Goal: Information Seeking & Learning: Learn about a topic

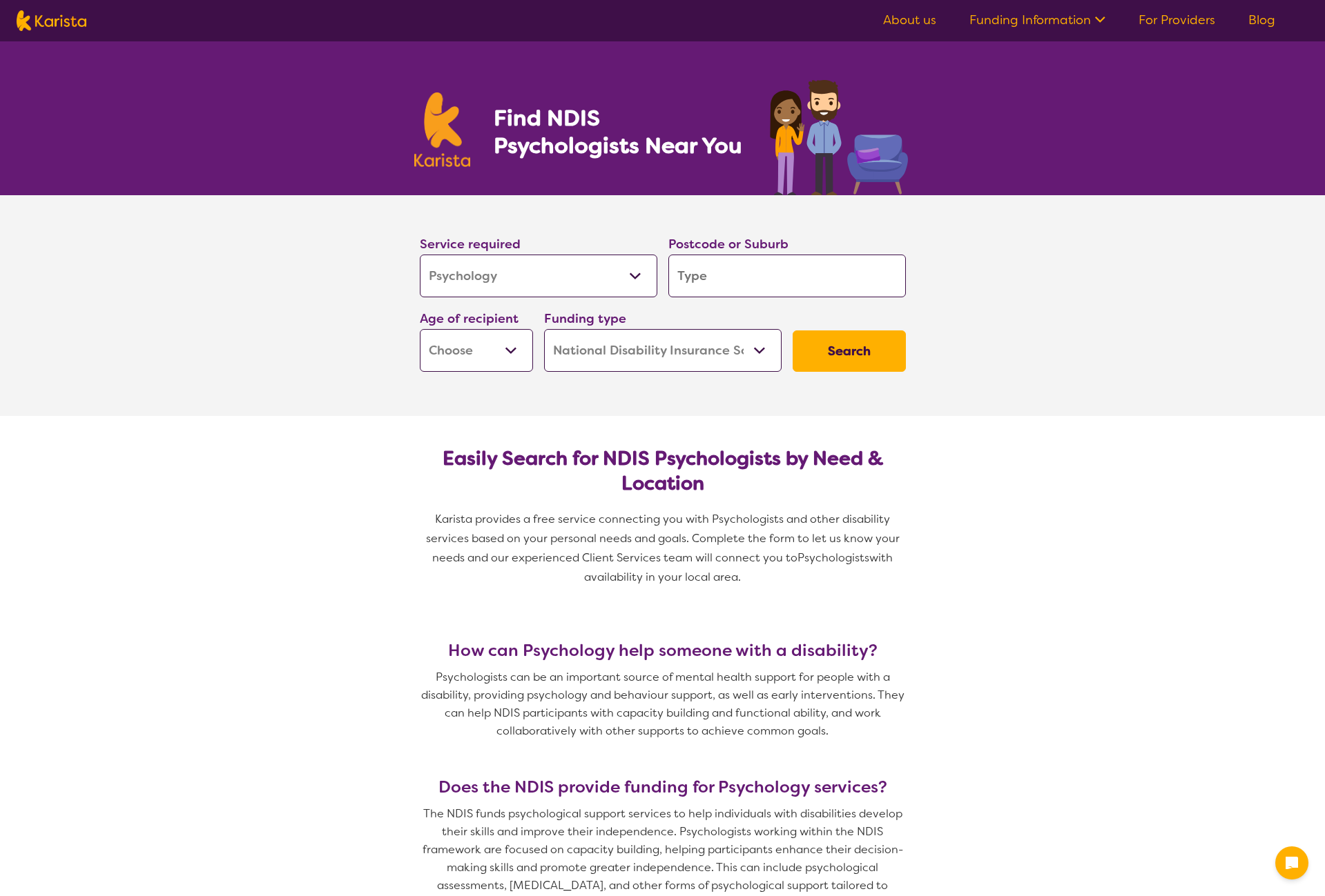
select select "Psychology"
select select "NDIS"
select select "Psychology"
select select "NDIS"
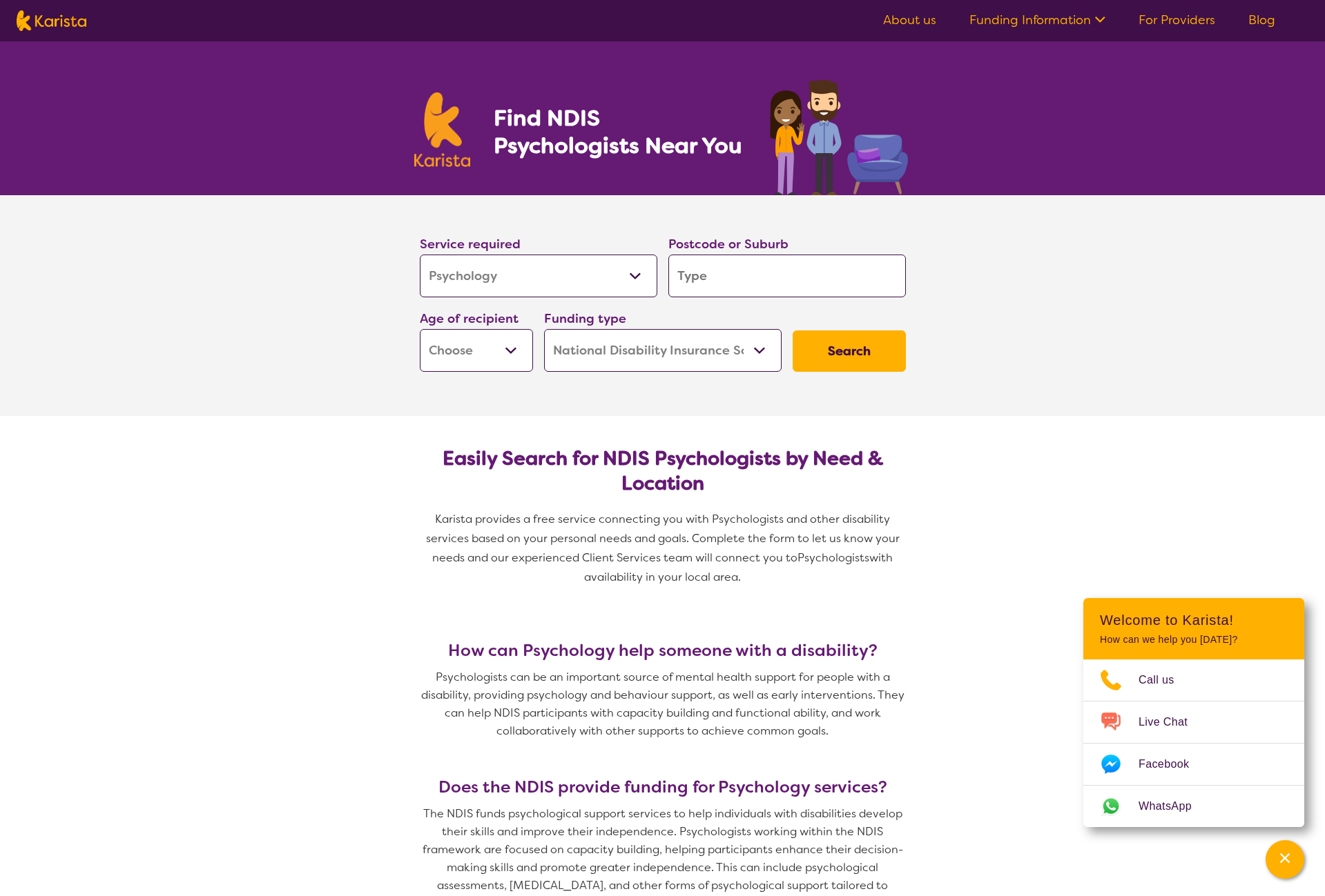
click at [704, 267] on input "search" at bounding box center [787, 276] width 238 height 43
click at [695, 287] on input "search" at bounding box center [787, 276] width 238 height 43
type input "4"
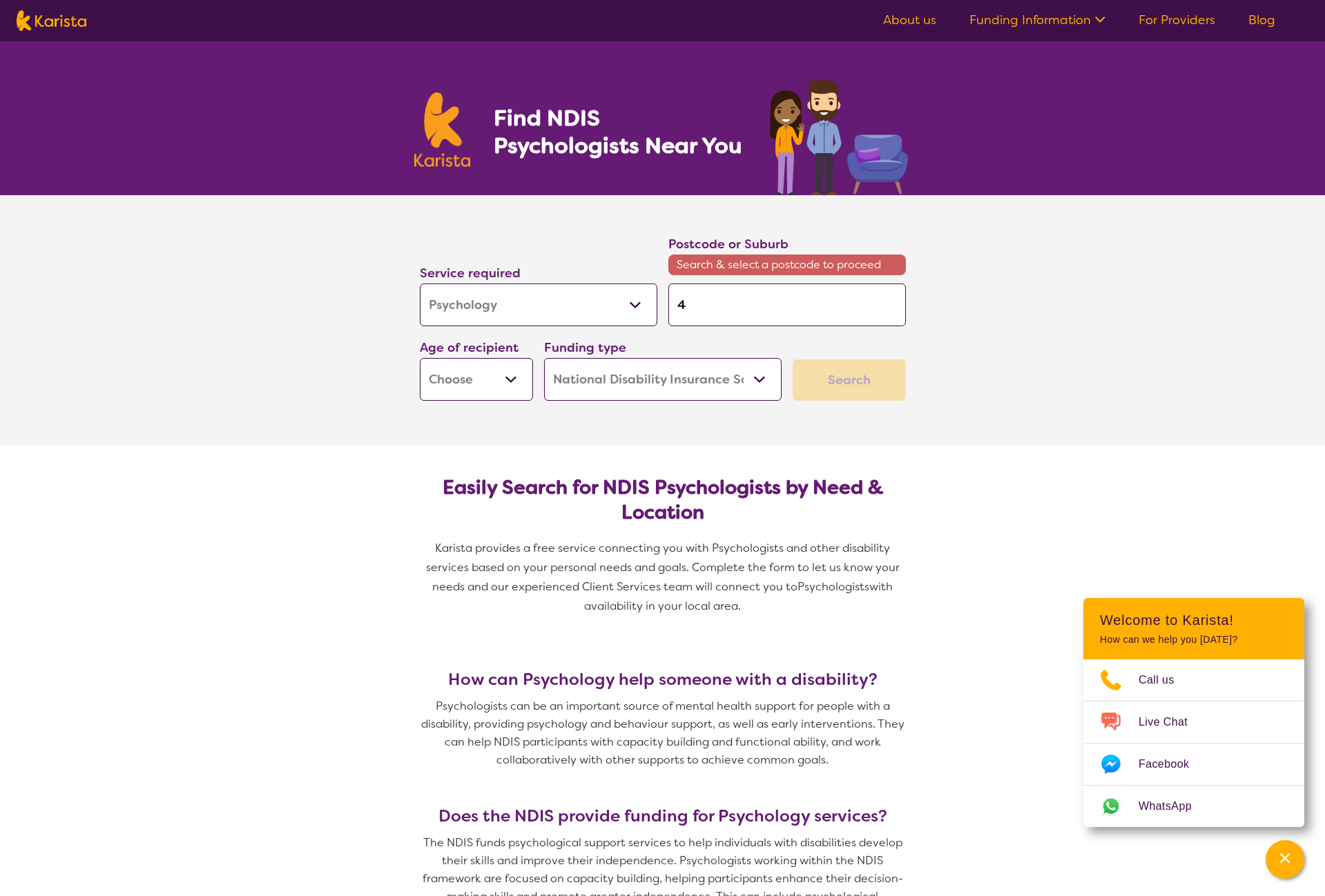
type input "42"
type input "421"
type input "4215"
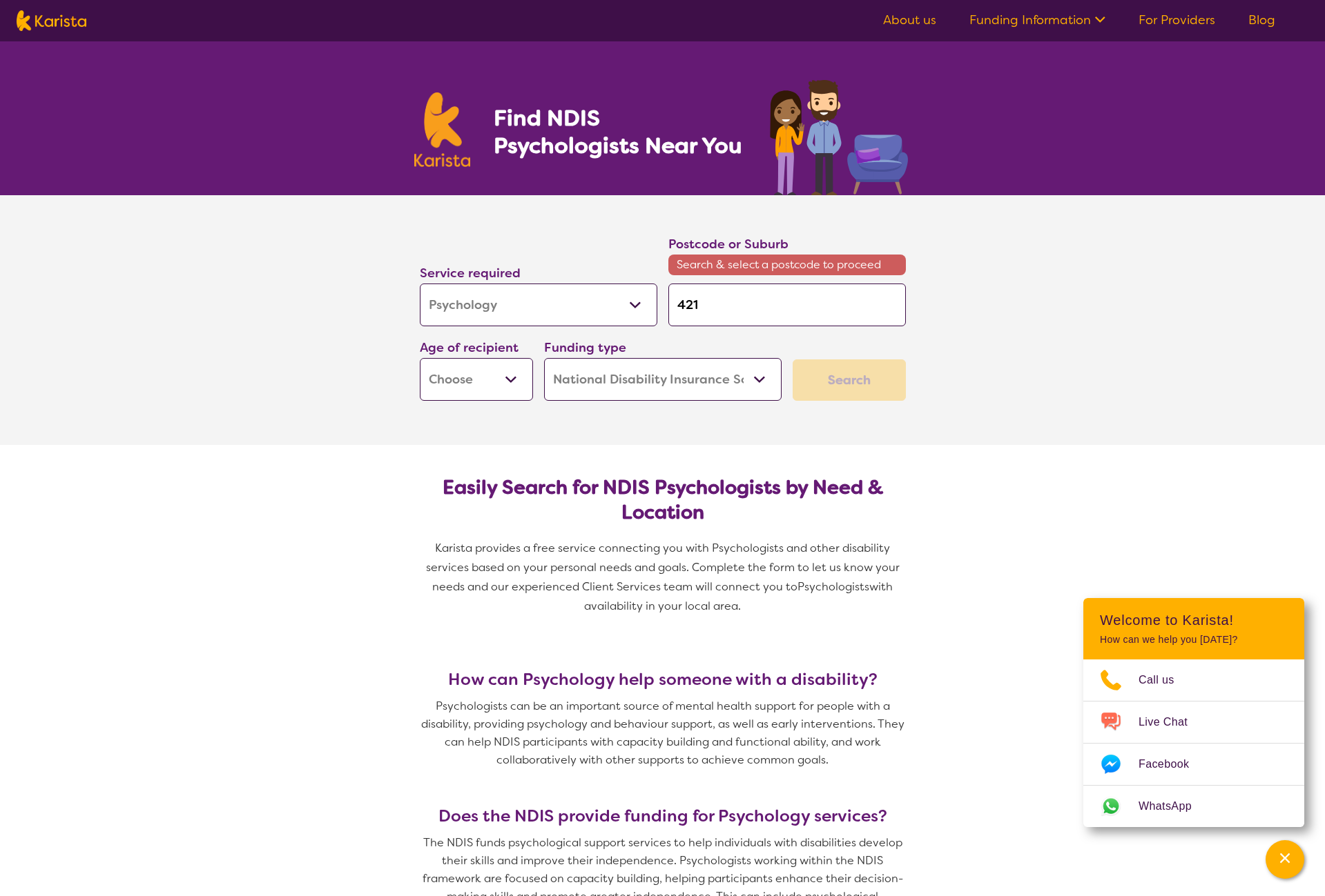
type input "4215"
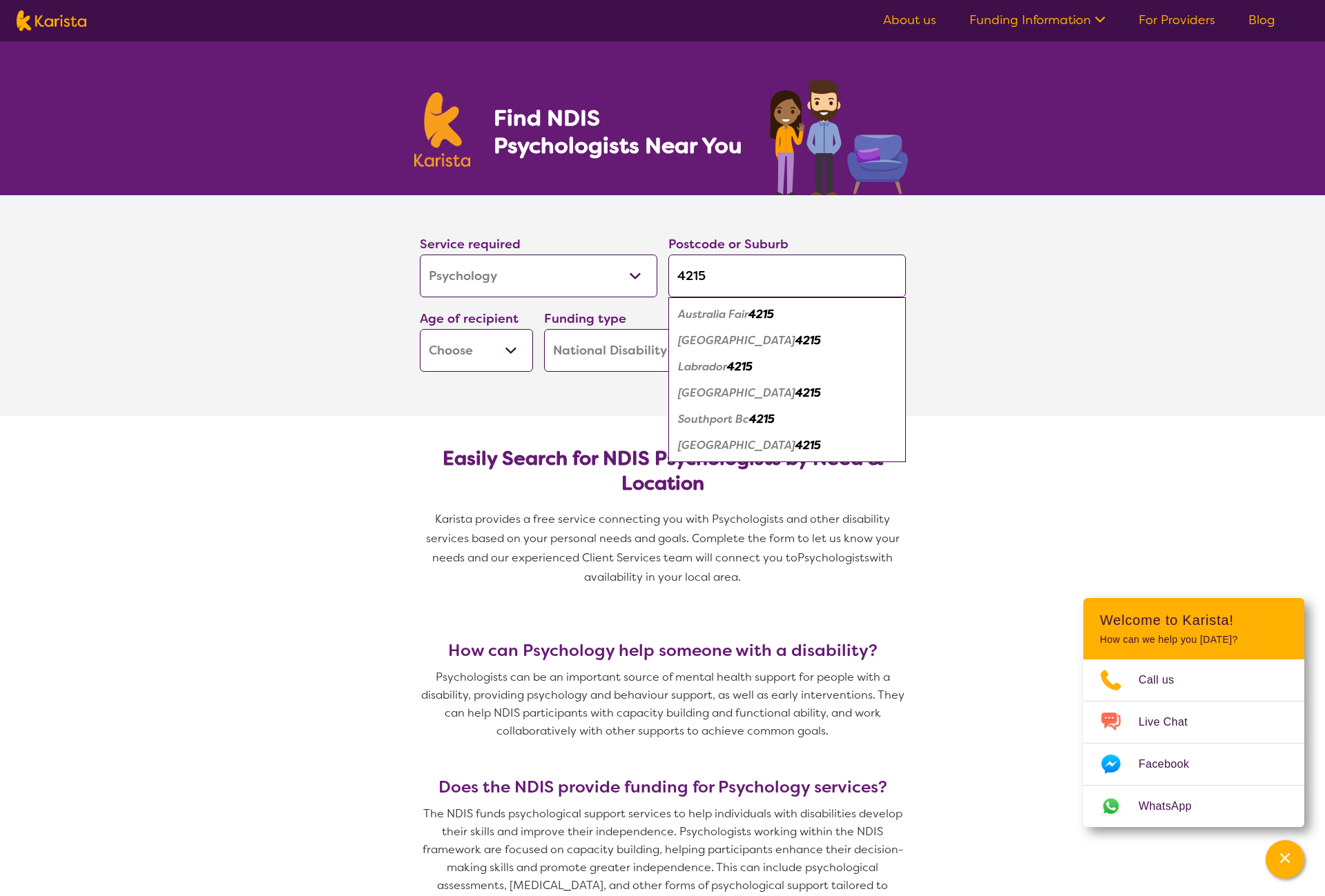
type input "4215"
click at [514, 346] on select "Early Childhood - 0 to 9 Child - 10 to 11 Adolescent - 12 to 17 Adult - 18 to 6…" at bounding box center [476, 351] width 113 height 43
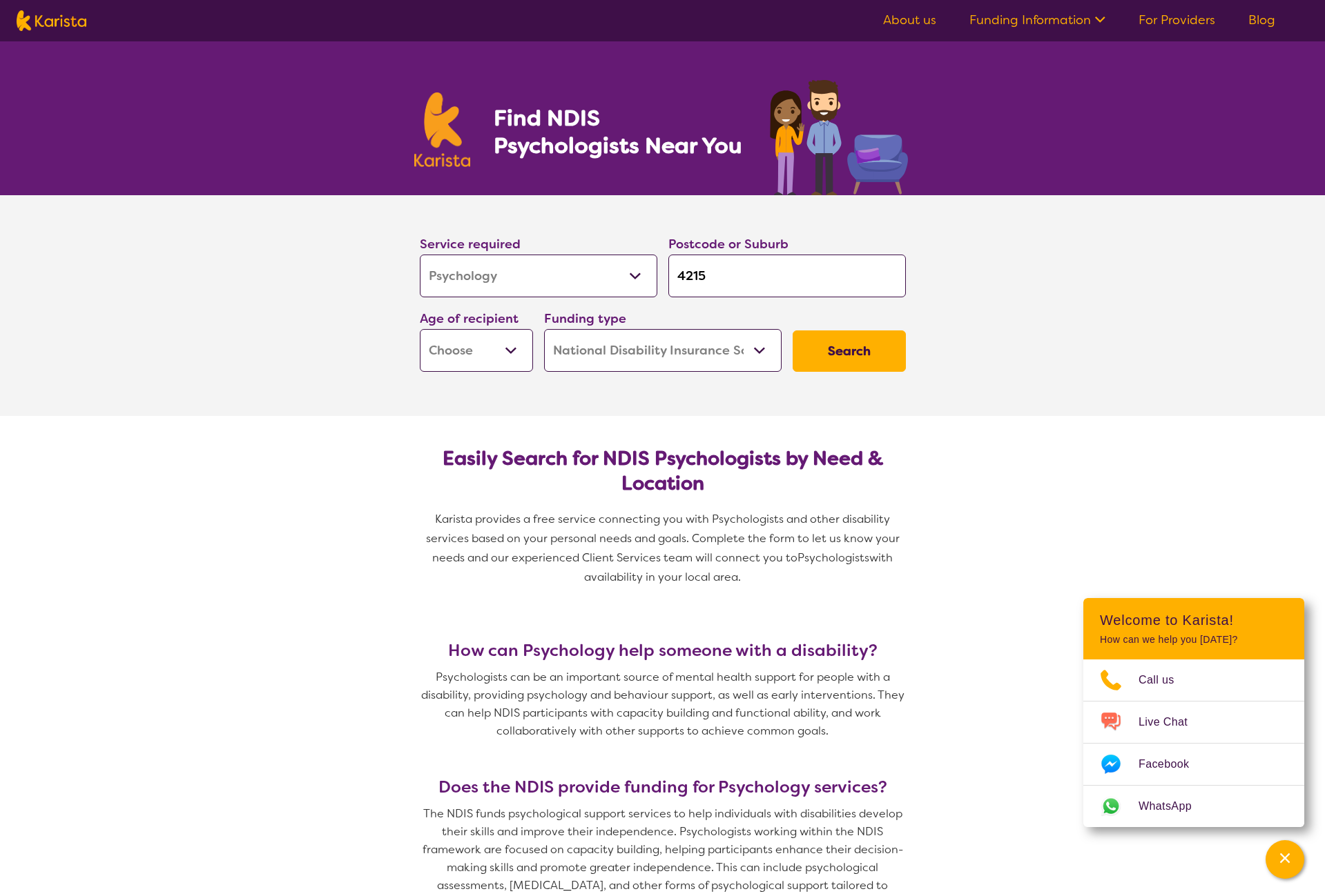
select select "AD"
click at [420, 329] on select "Early Childhood - 0 to 9 Child - 10 to 11 Adolescent - 12 to 17 Adult - 18 to 6…" at bounding box center [476, 351] width 113 height 43
select select "AD"
click at [837, 354] on button "Search" at bounding box center [849, 351] width 113 height 41
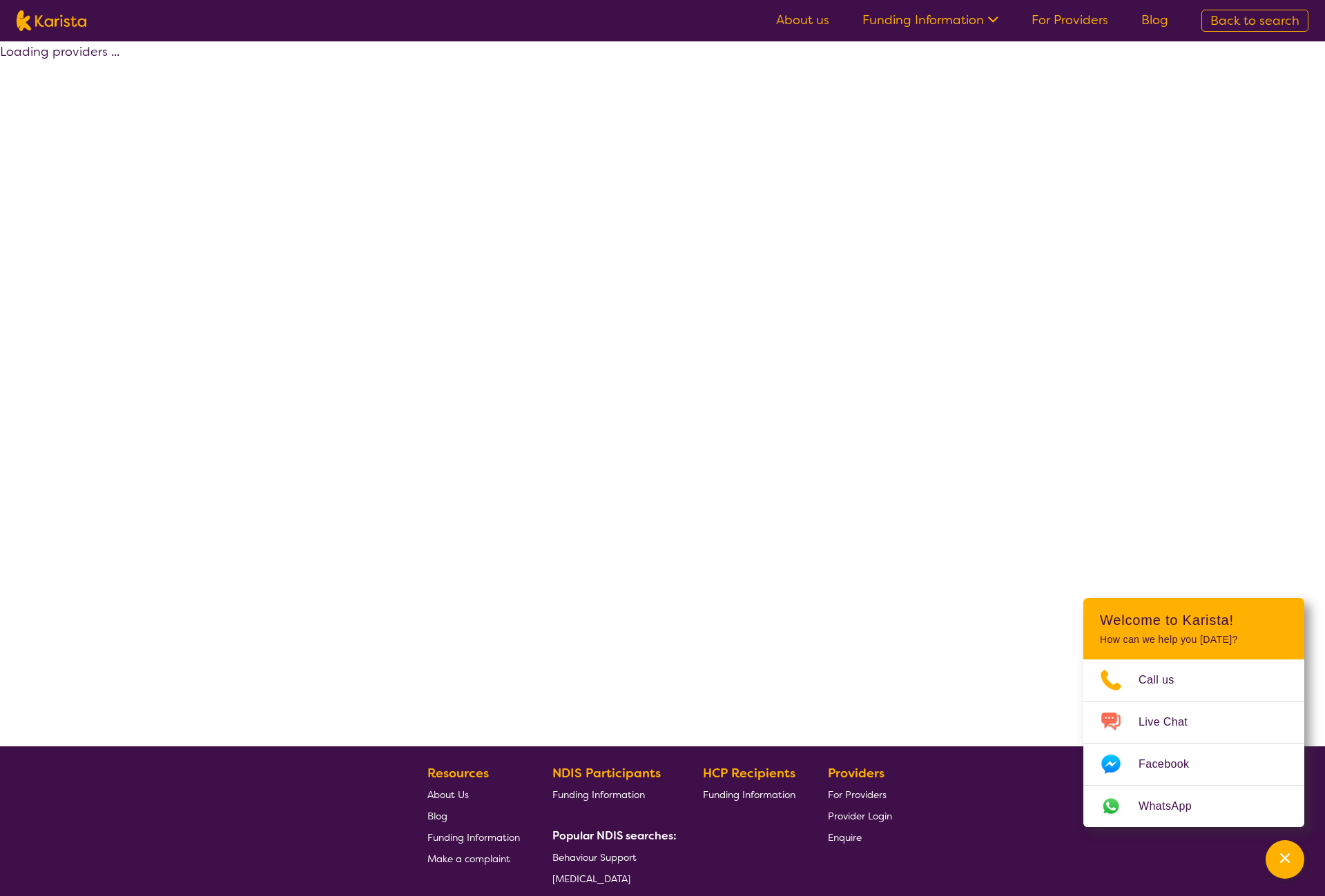
select select "by_score"
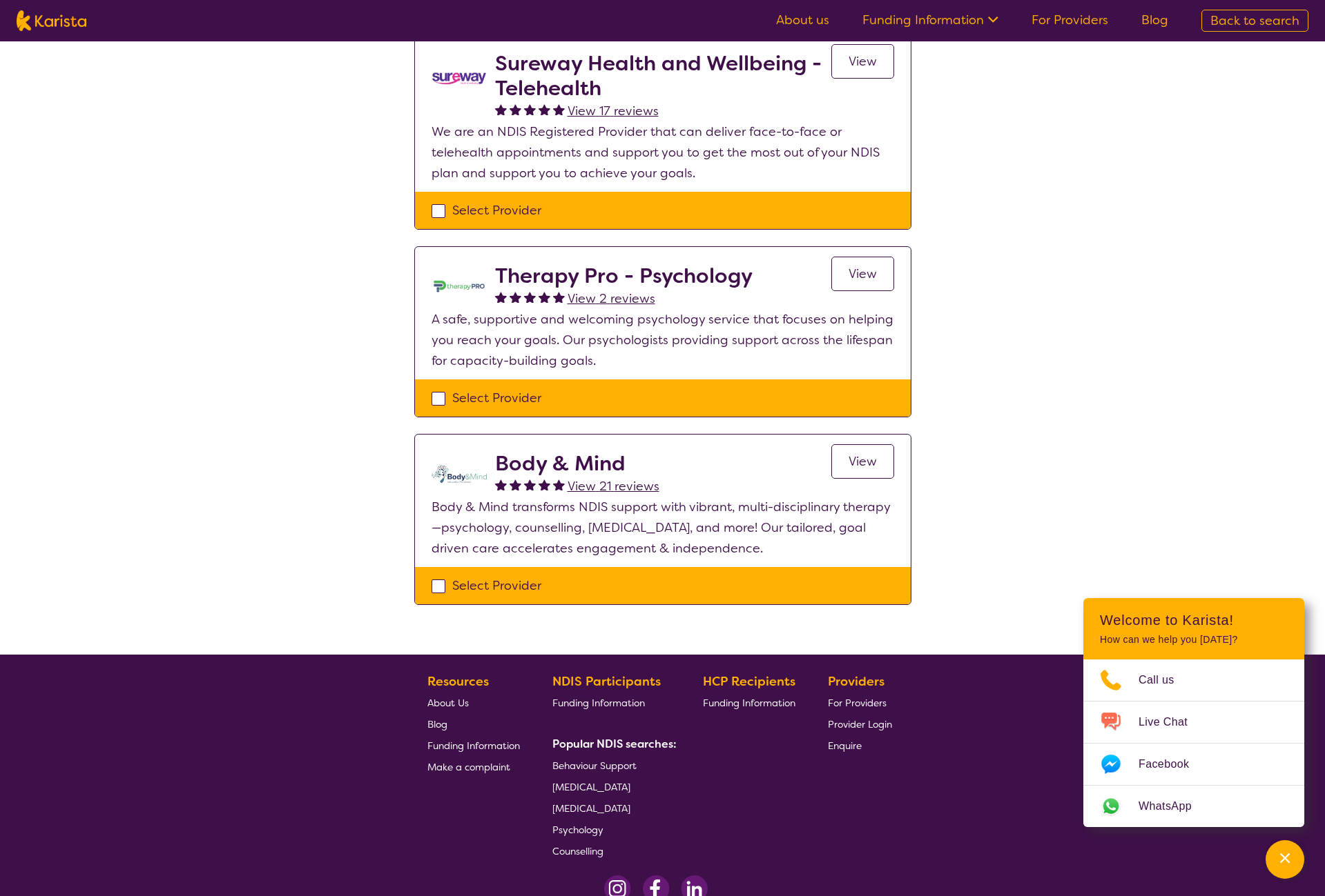
scroll to position [207, 0]
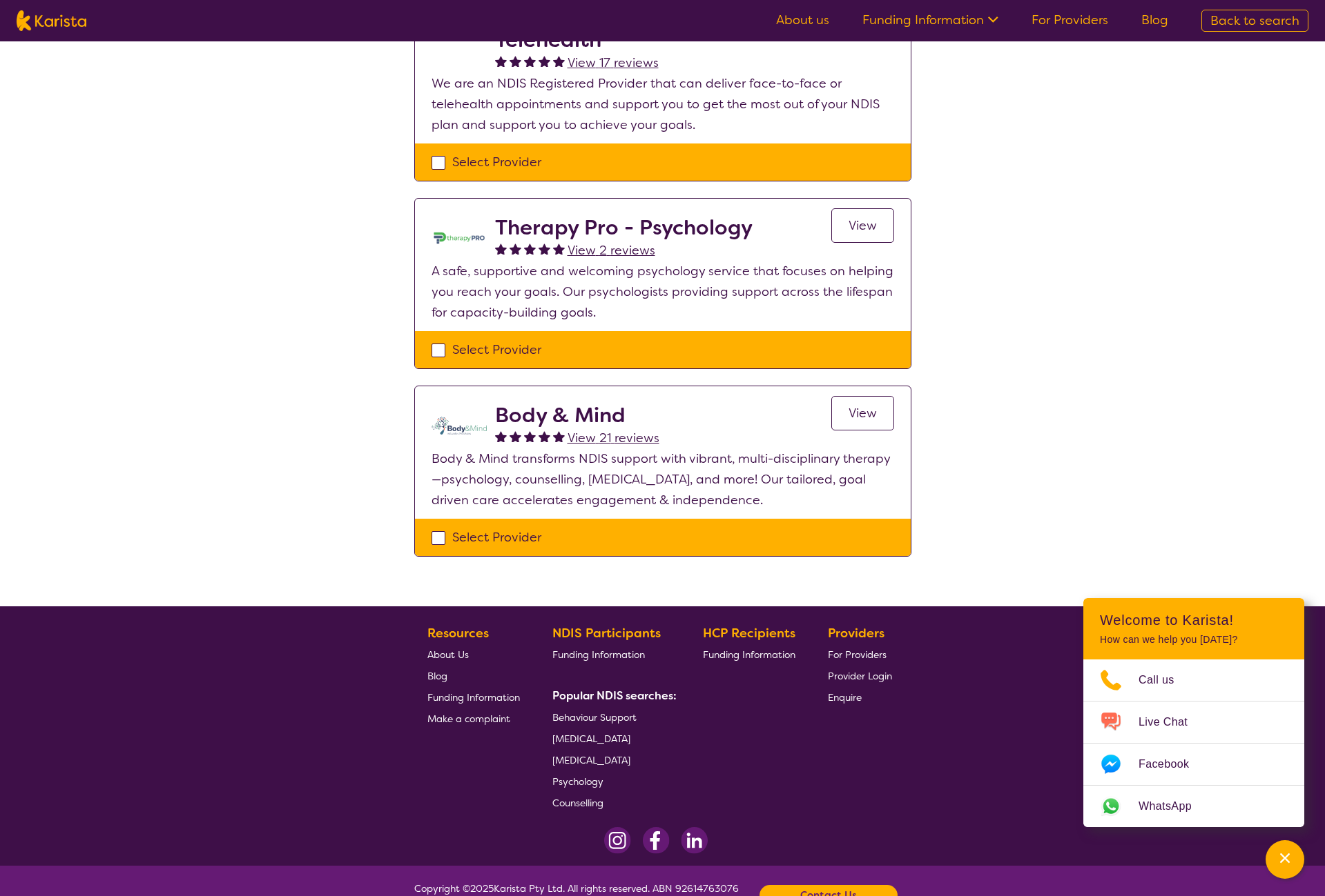
click at [866, 419] on span "View" at bounding box center [863, 413] width 28 height 17
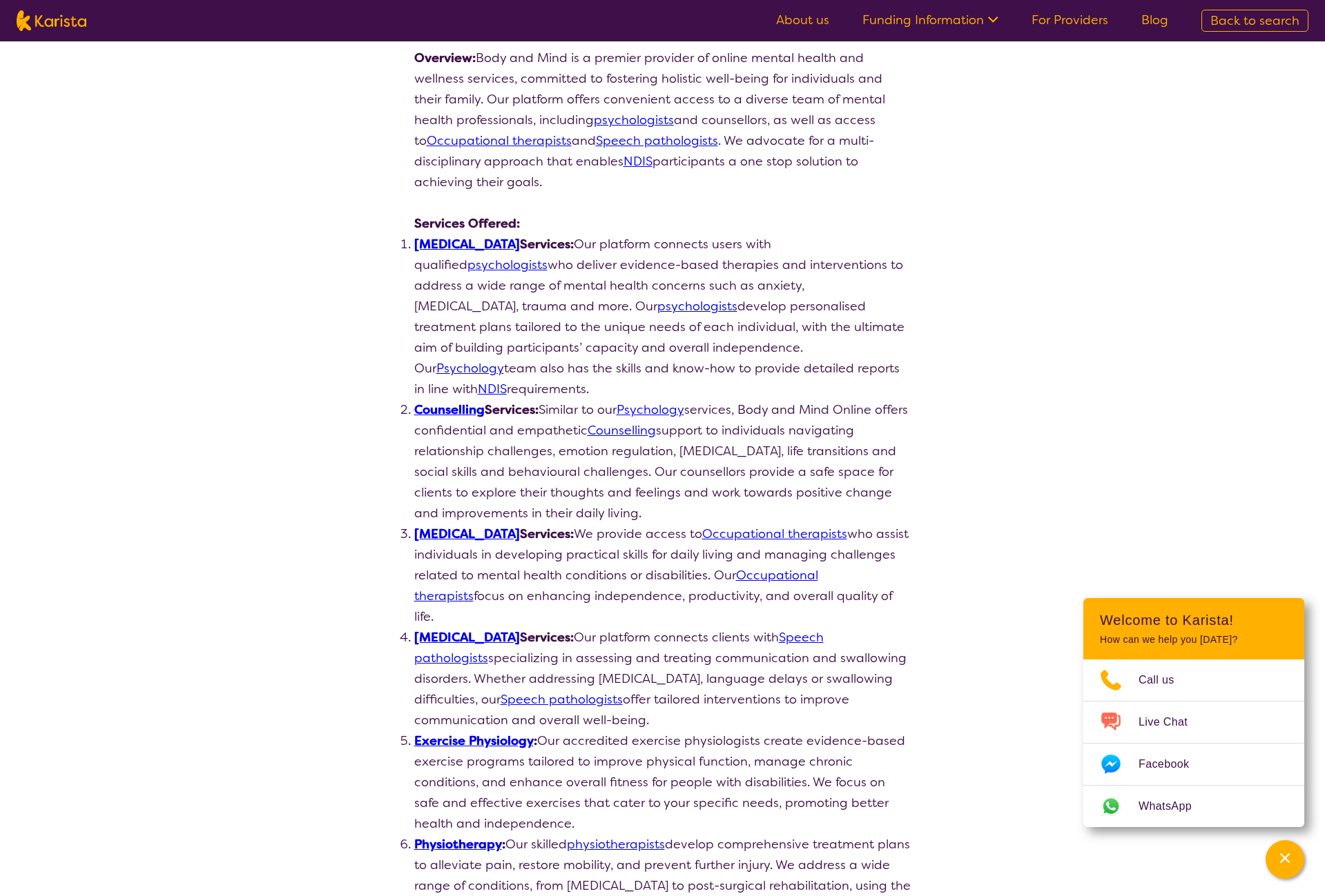
scroll to position [138, 0]
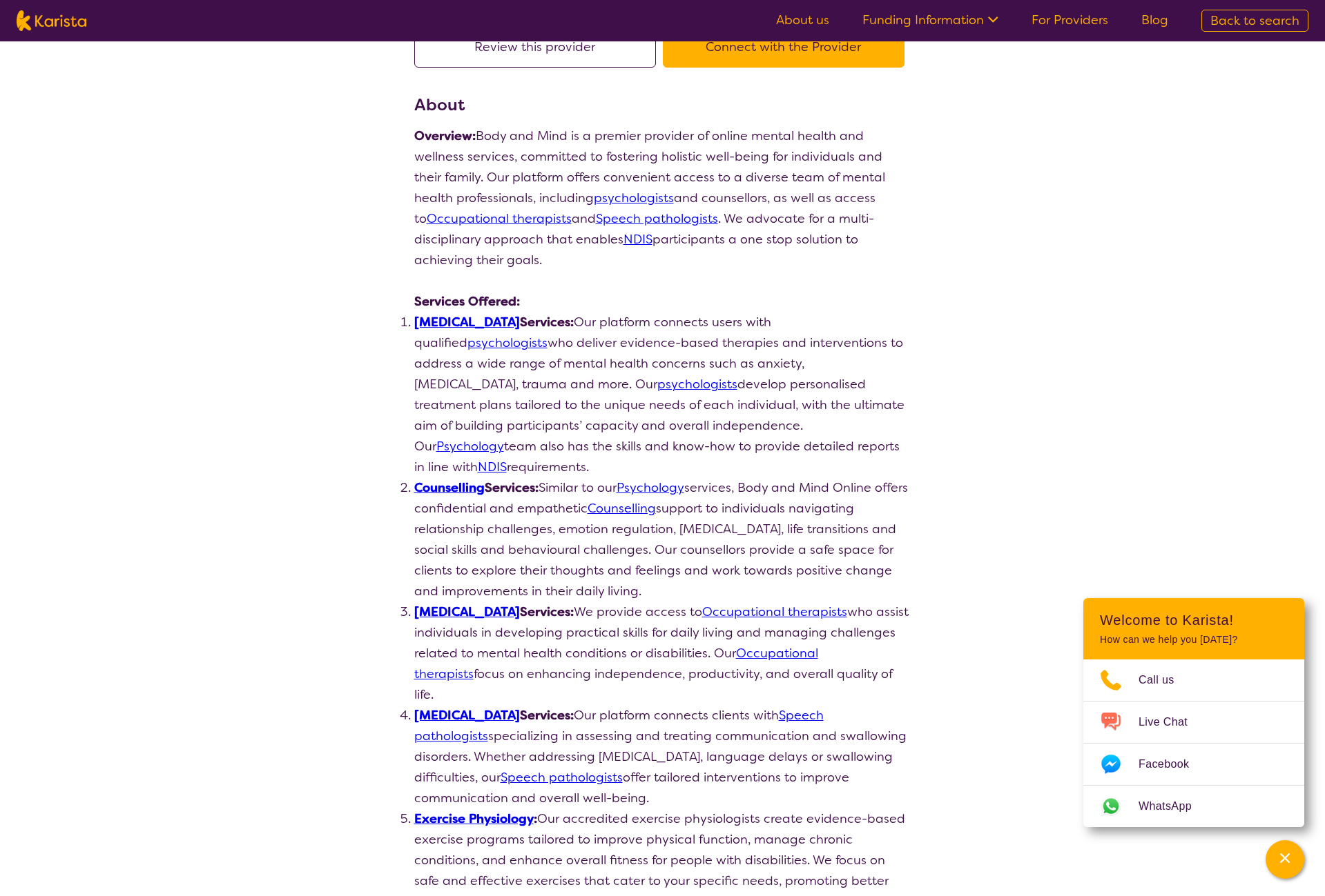
scroll to position [207, 0]
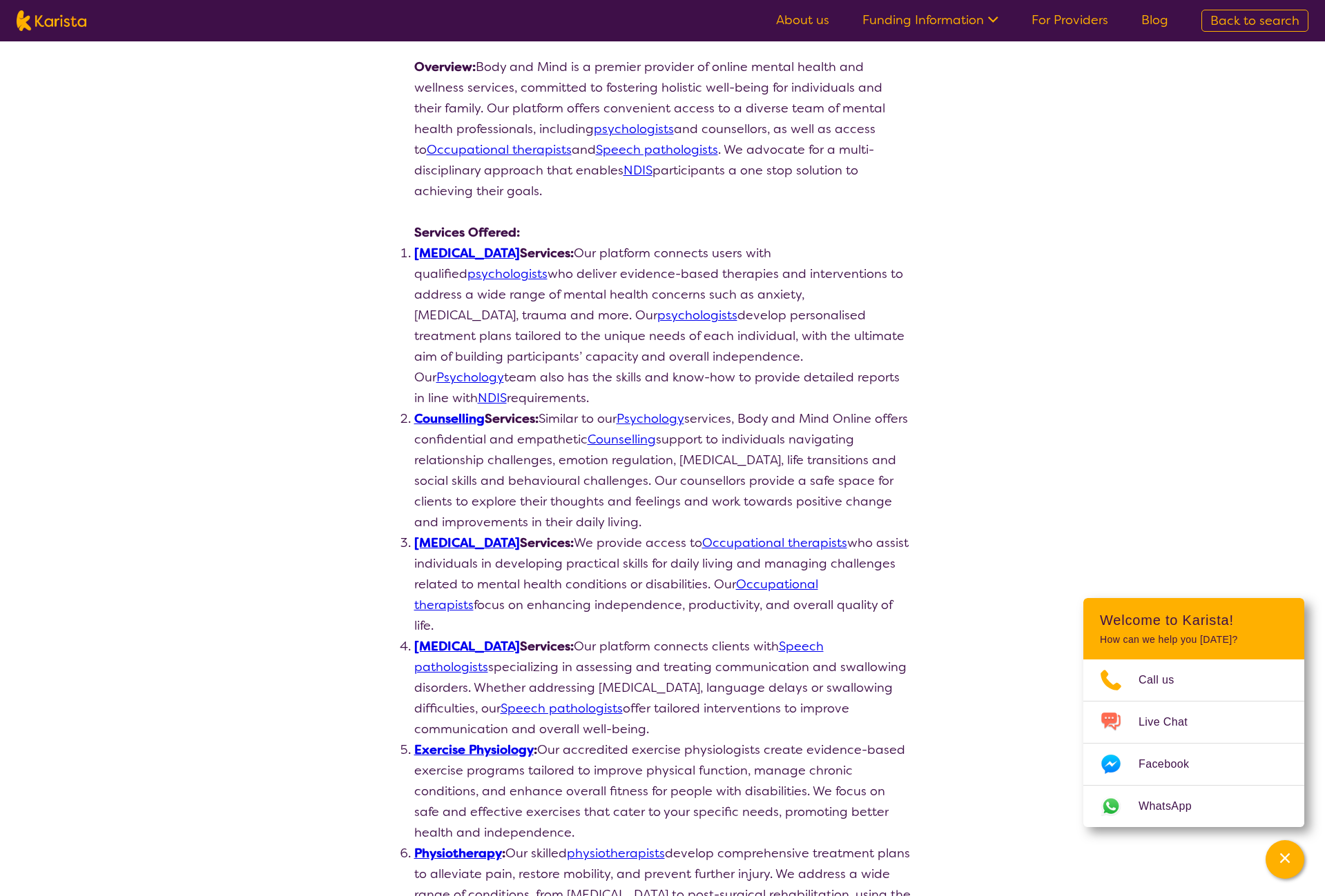
select select "by_score"
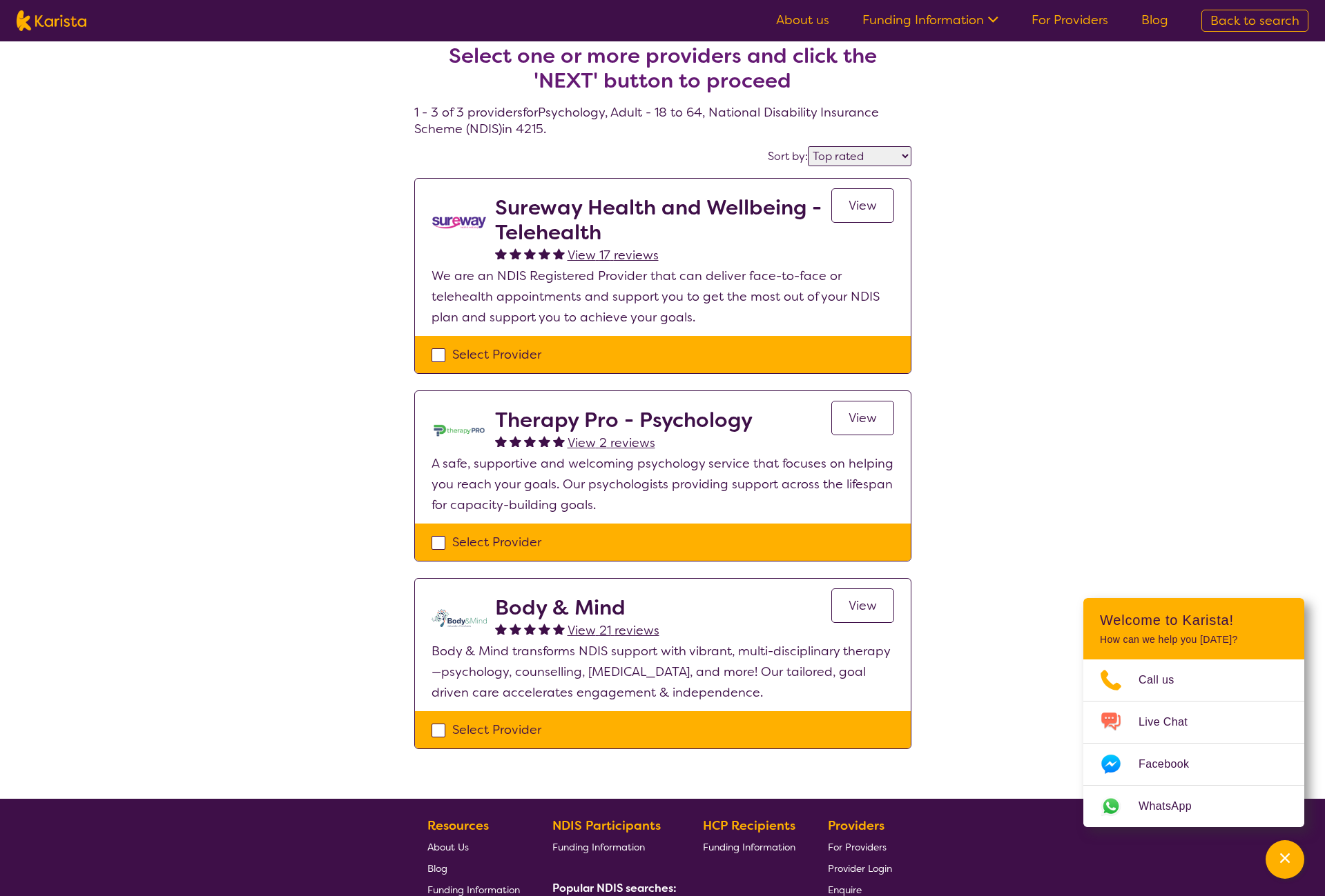
scroll to position [0, 0]
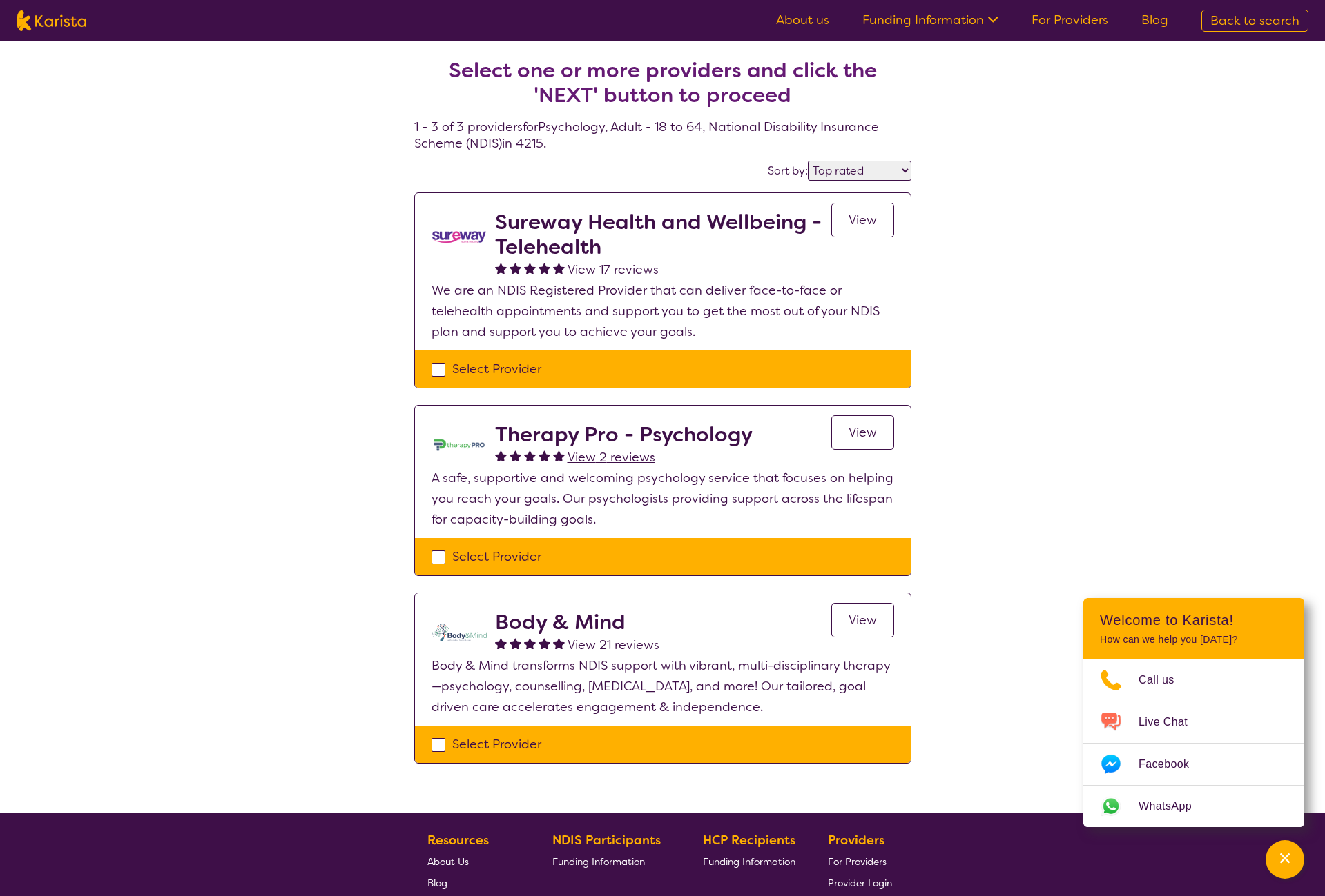
select select "Psychology"
select select "AD"
select select "NDIS"
select select "Psychology"
select select "AD"
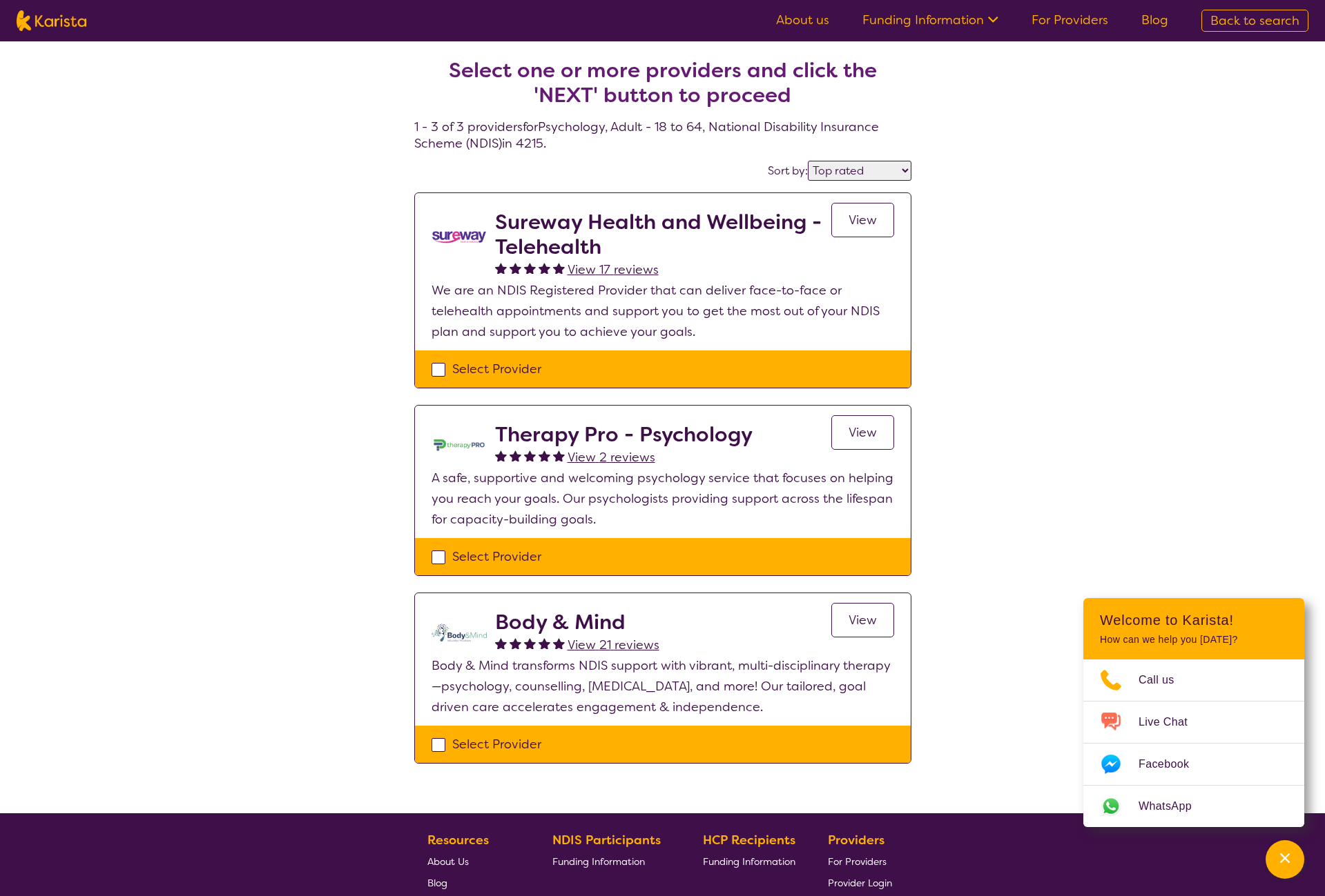
select select "NDIS"
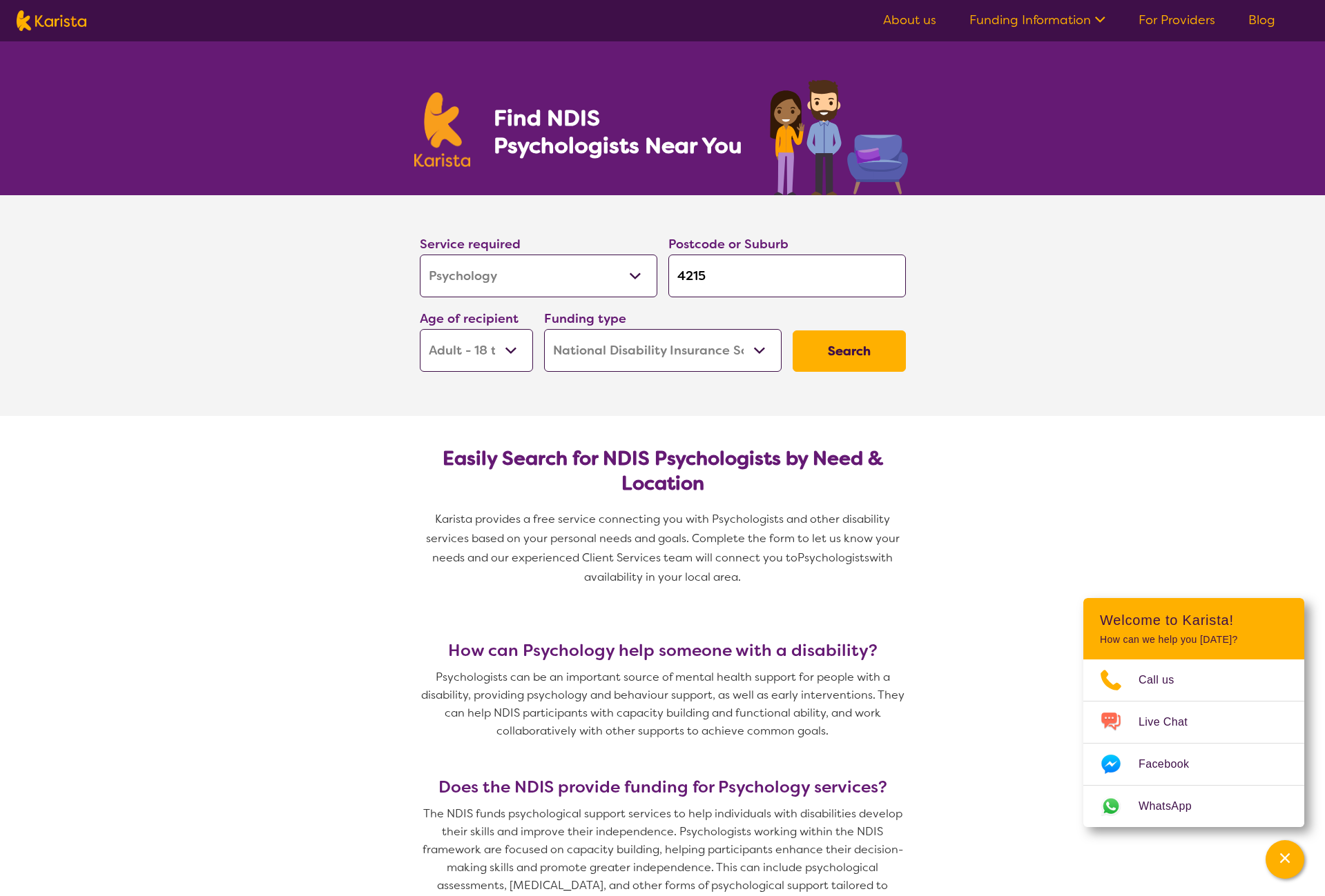
click at [506, 351] on select "Early Childhood - 0 to 9 Child - 10 to 11 Adolescent - 12 to 17 Adult - 18 to 6…" at bounding box center [476, 351] width 113 height 43
select select "AG"
click at [420, 329] on select "Early Childhood - 0 to 9 Child - 10 to 11 Adolescent - 12 to 17 Adult - 18 to 6…" at bounding box center [476, 351] width 113 height 43
select select "AG"
click at [875, 345] on button "Search" at bounding box center [849, 351] width 113 height 41
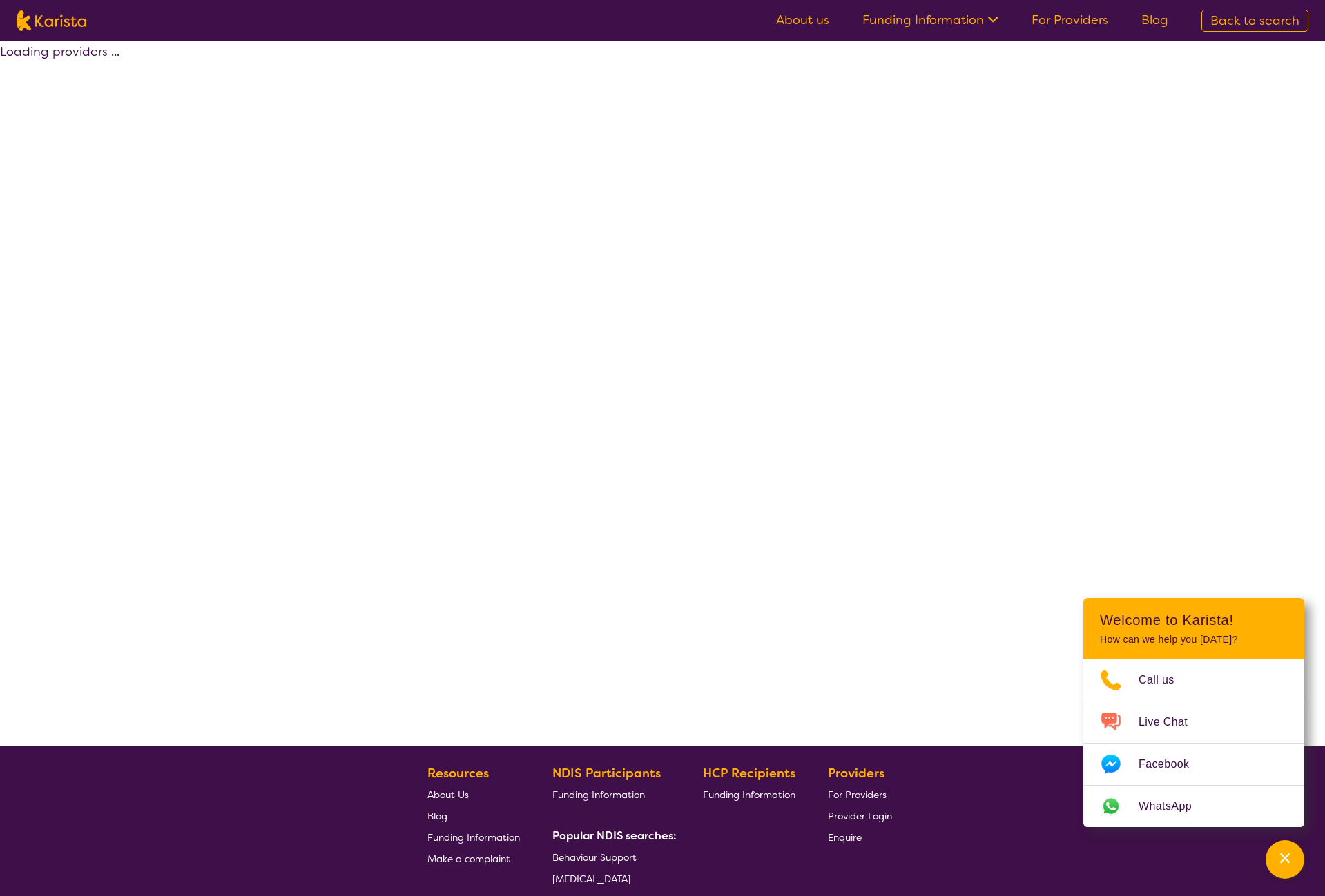
select select "by_score"
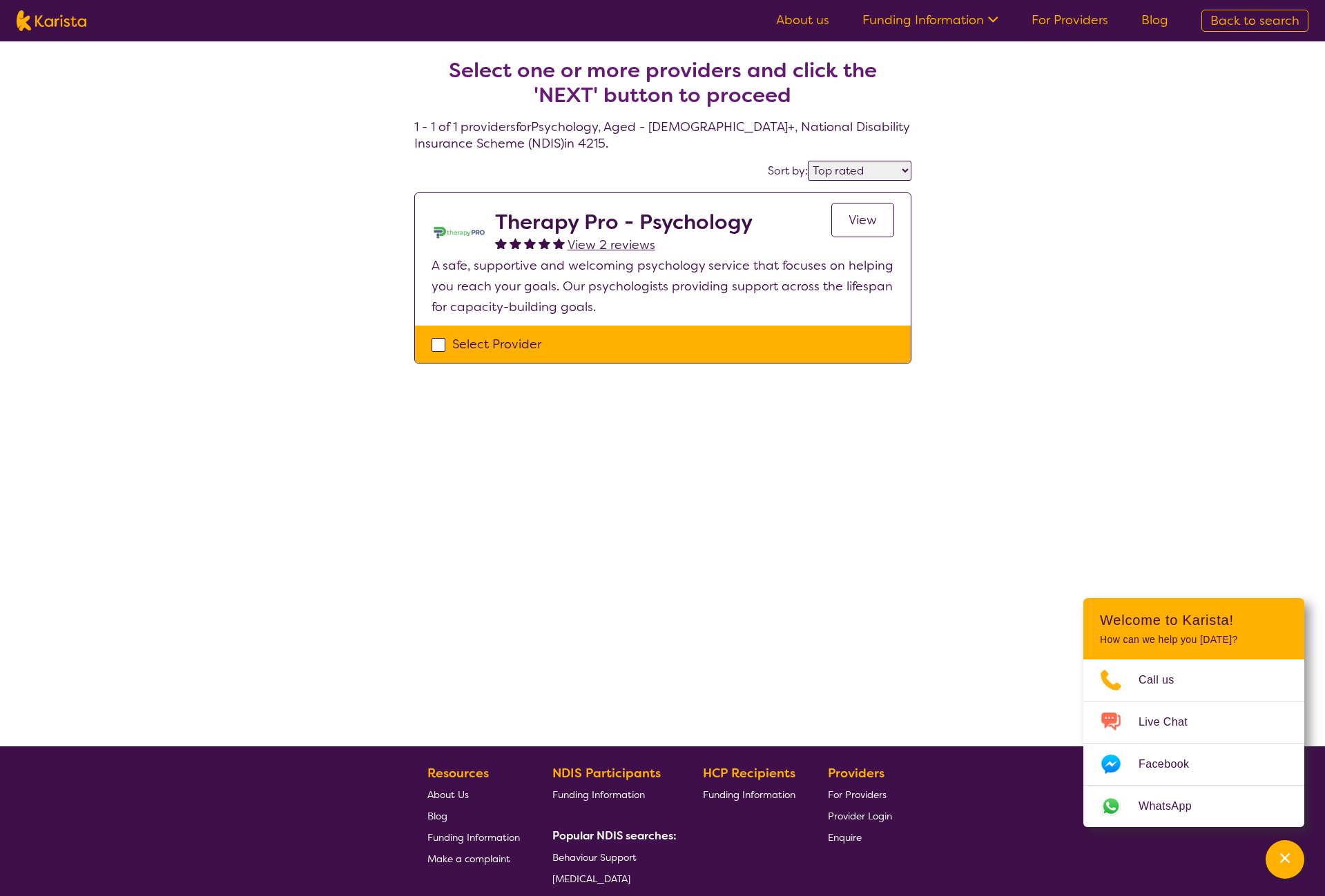
click at [645, 226] on h2 "Therapy Pro - Psychology" at bounding box center [623, 222] width 257 height 25
click at [875, 216] on span "View" at bounding box center [863, 220] width 28 height 17
